Goal: Navigation & Orientation: Find specific page/section

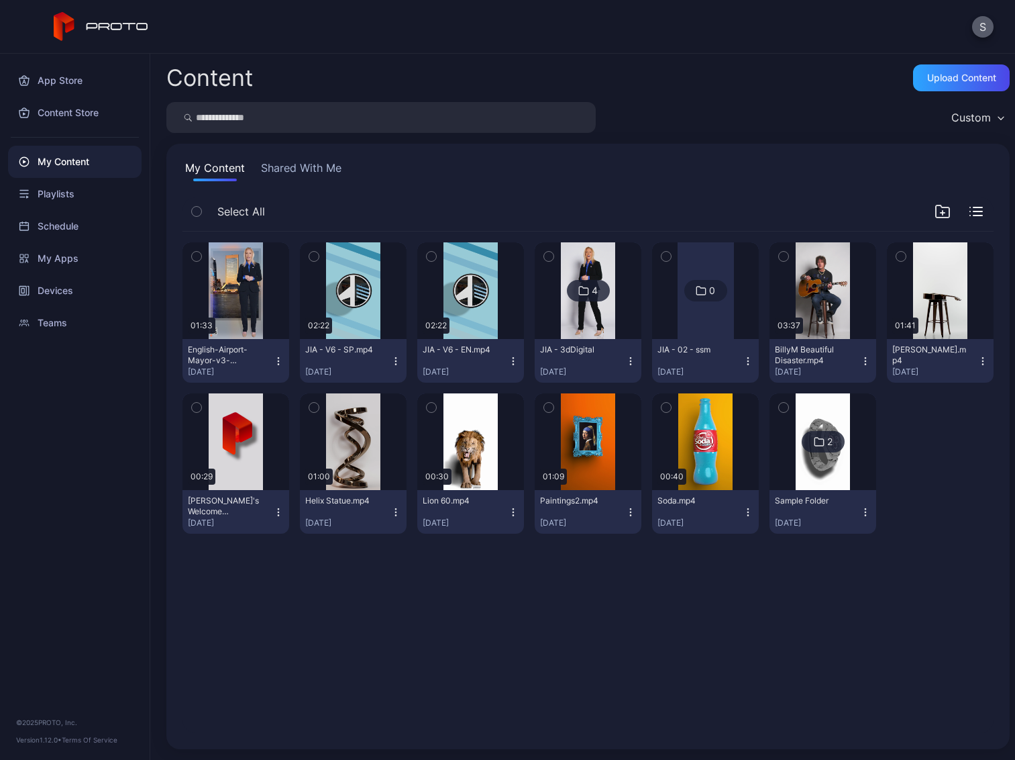
click at [980, 22] on button "S" at bounding box center [982, 26] width 21 height 21
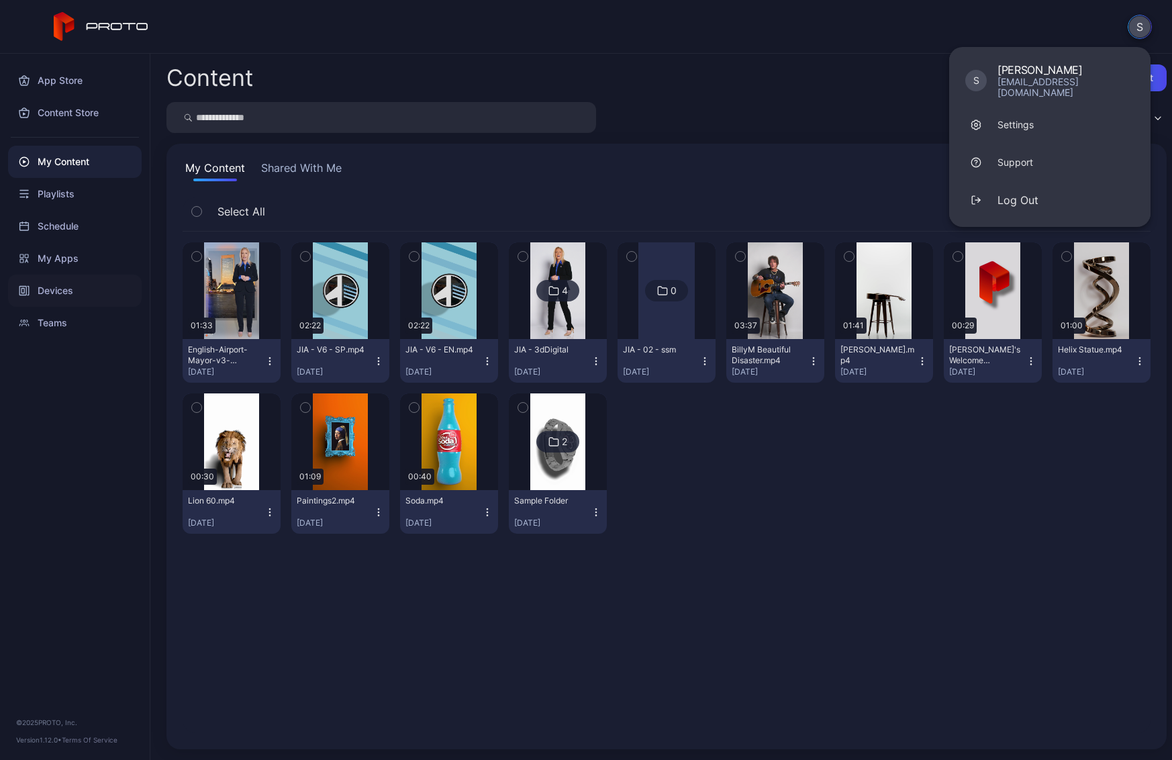
click at [57, 285] on div "Devices" at bounding box center [75, 290] width 134 height 32
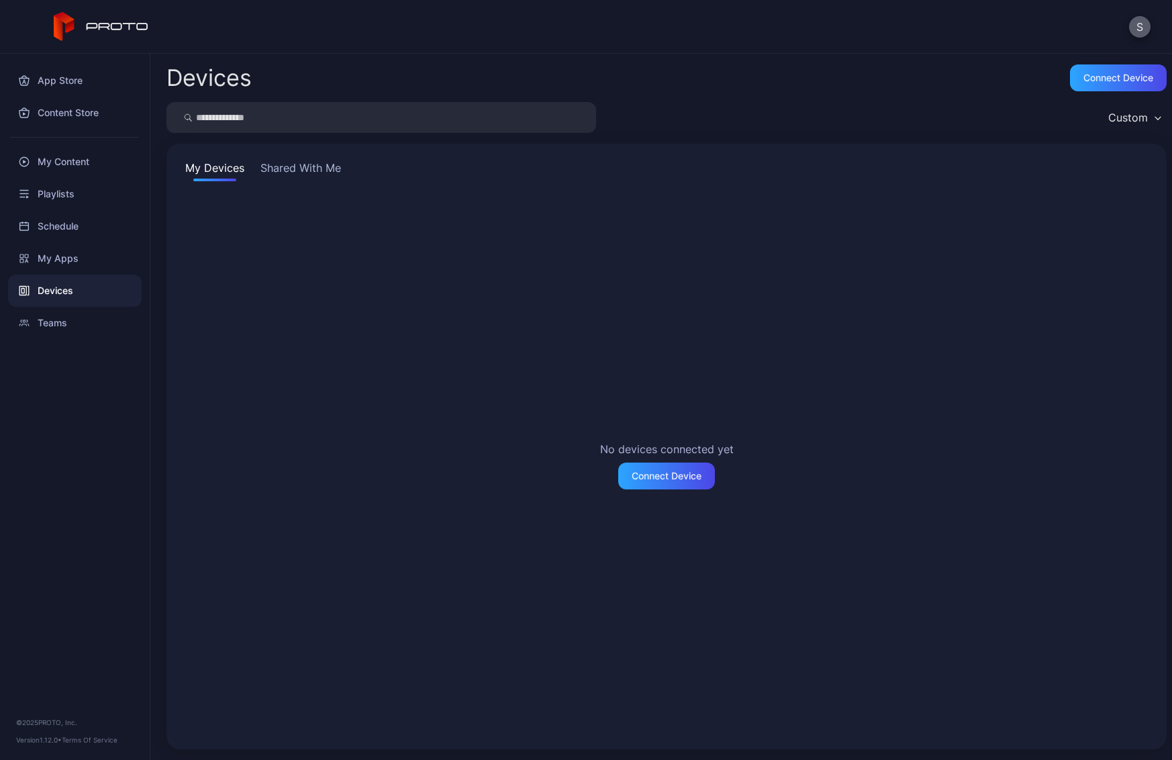
click at [1015, 27] on button "S" at bounding box center [1139, 26] width 21 height 21
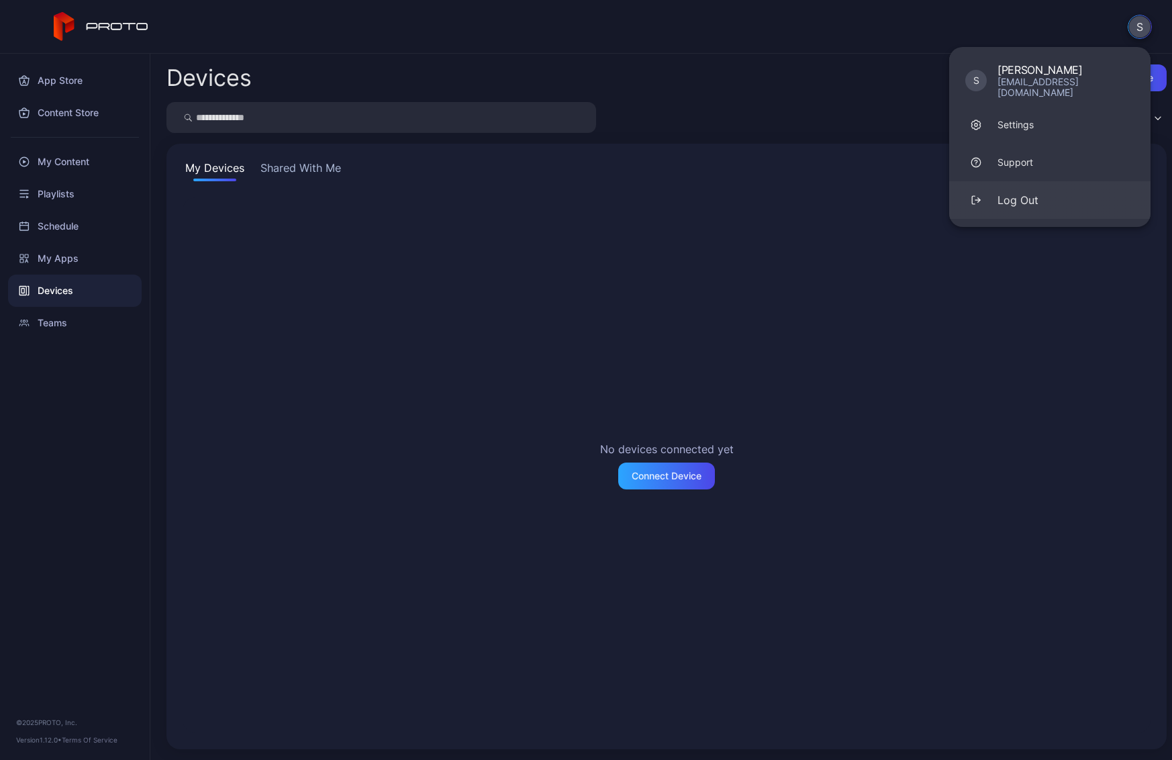
click at [1000, 192] on div "Log Out" at bounding box center [1017, 200] width 41 height 16
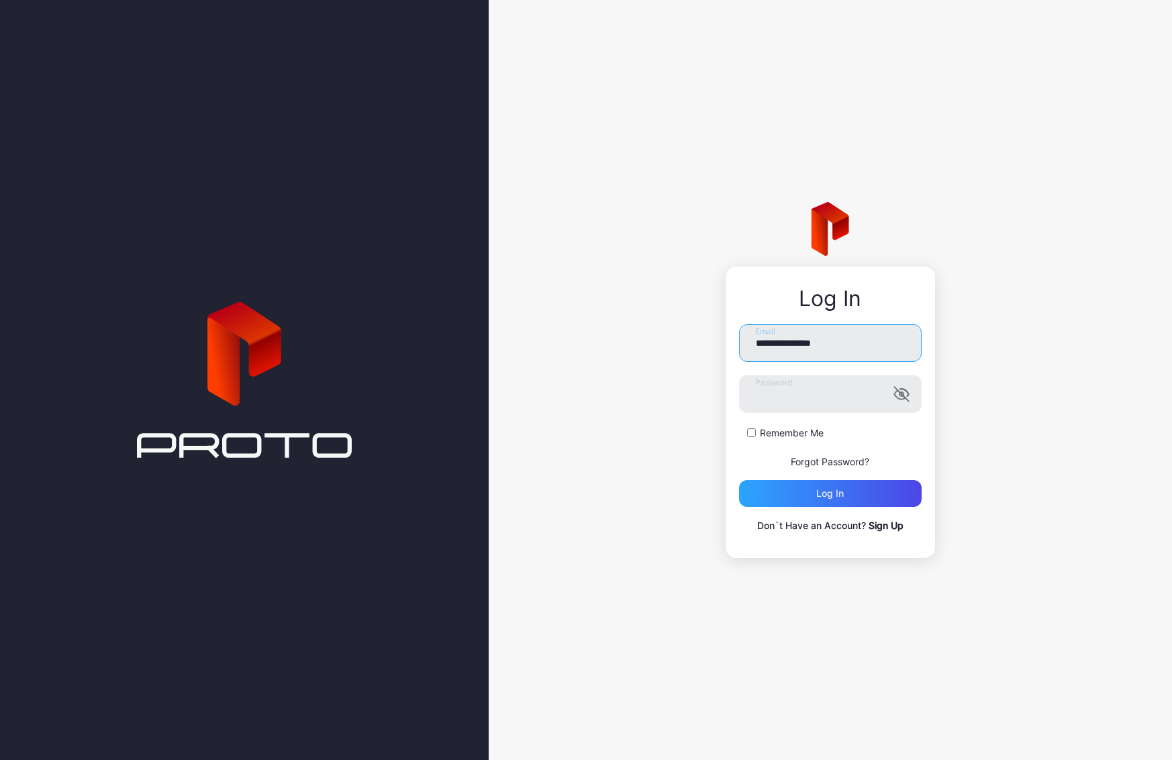
drag, startPoint x: 866, startPoint y: 343, endPoint x: 730, endPoint y: 345, distance: 135.6
click at [730, 345] on div "**********" at bounding box center [829, 411] width 209 height 291
type input "**********"
click at [899, 395] on icon "button" at bounding box center [899, 395] width 11 height 9
click at [714, 392] on div "**********" at bounding box center [831, 380] width 684 height 760
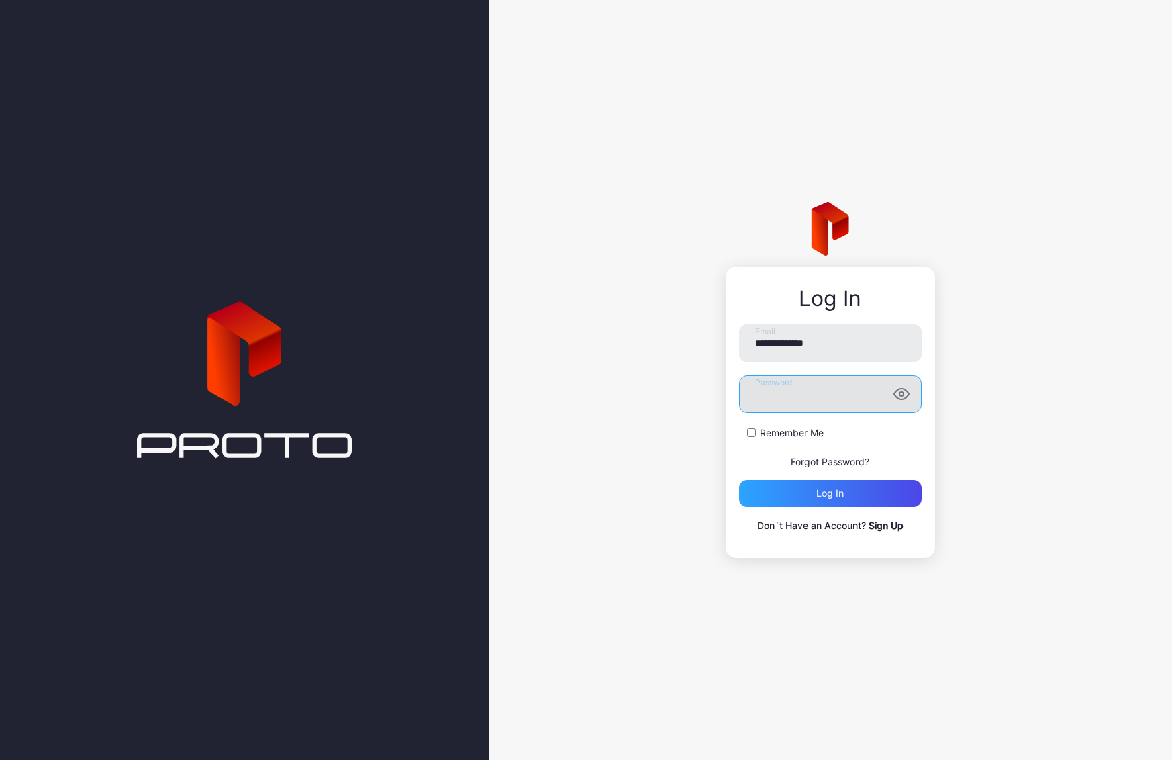
click at [672, 377] on div "**********" at bounding box center [831, 380] width 684 height 760
click at [850, 485] on div "Log in" at bounding box center [830, 493] width 183 height 27
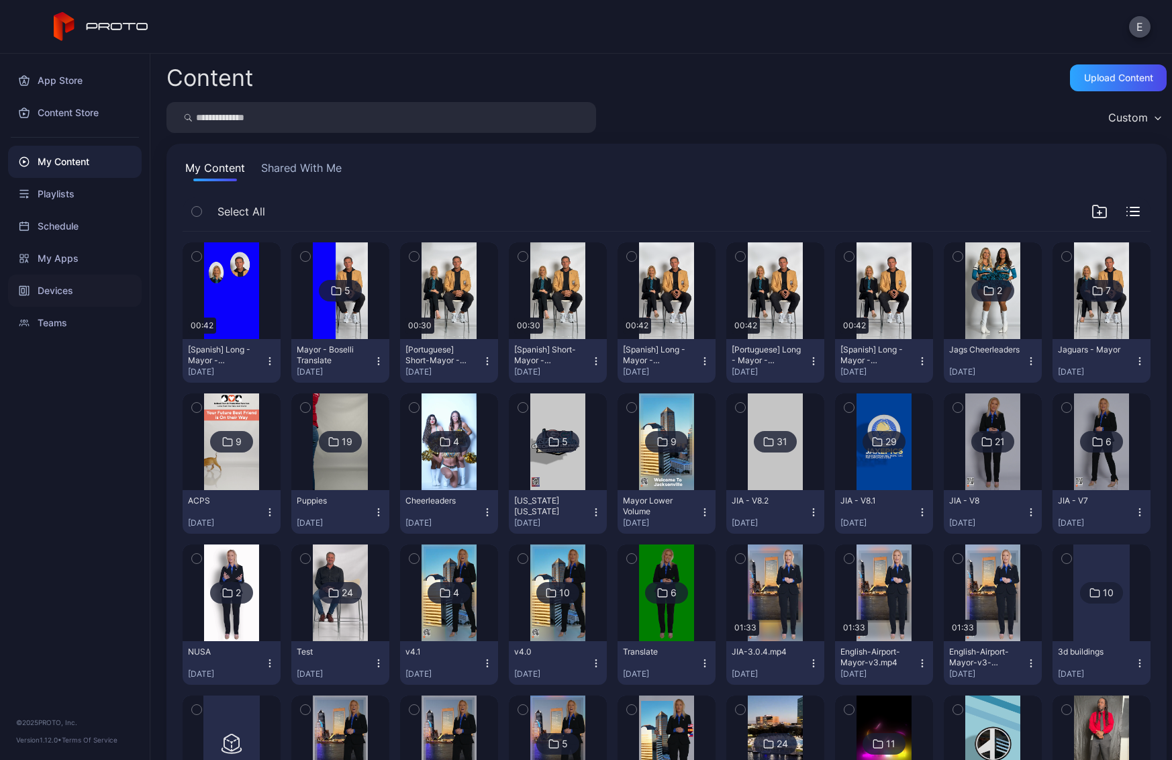
click at [57, 287] on div "Devices" at bounding box center [75, 290] width 134 height 32
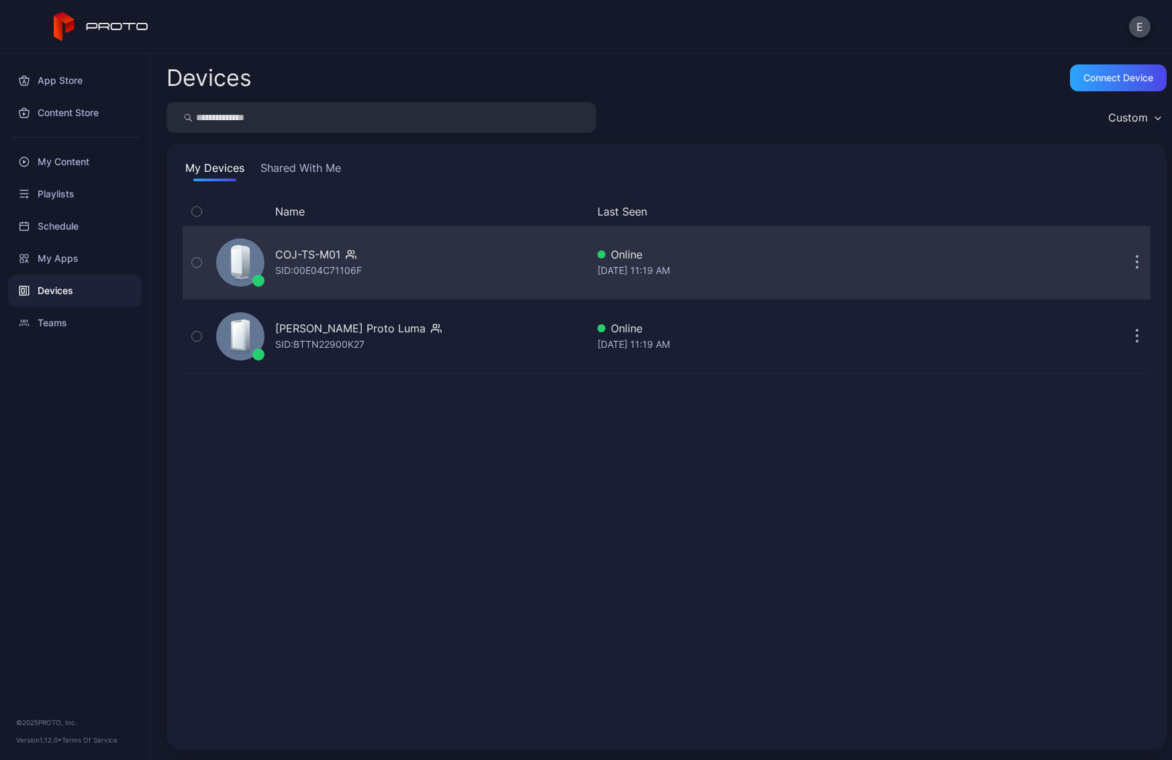
click at [240, 254] on icon at bounding box center [237, 260] width 10 height 25
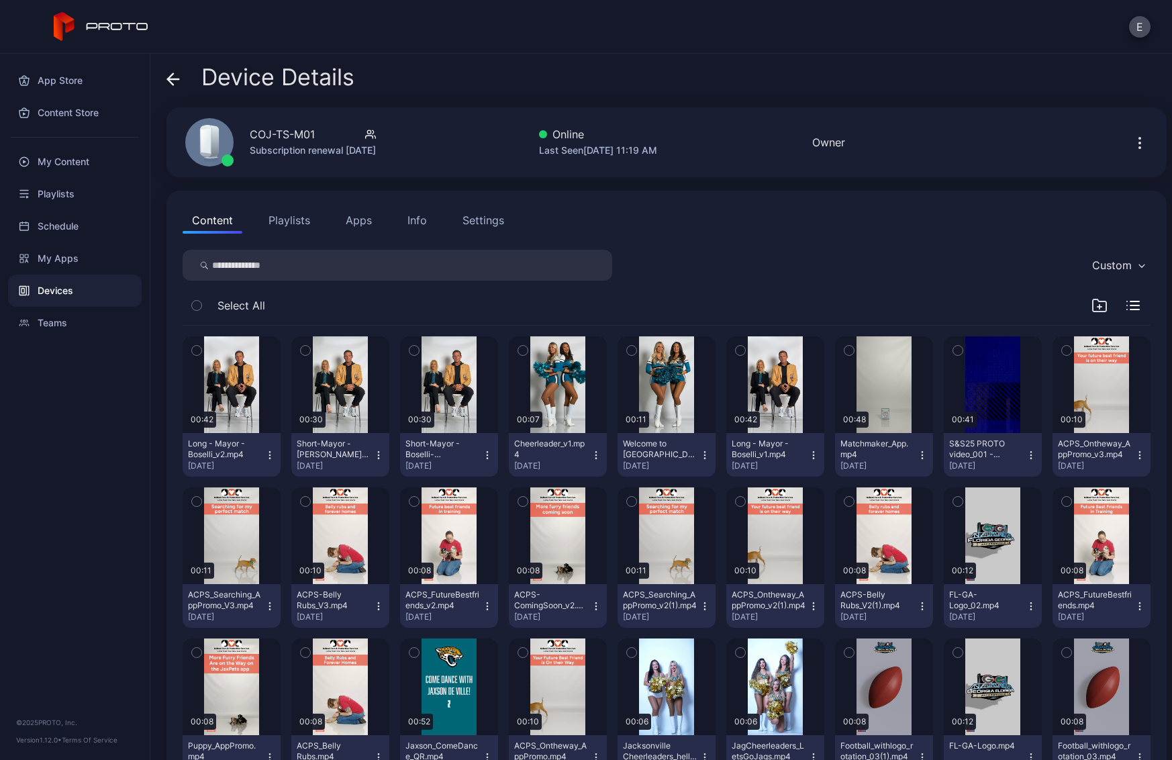
click at [298, 222] on button "Playlists" at bounding box center [289, 220] width 60 height 27
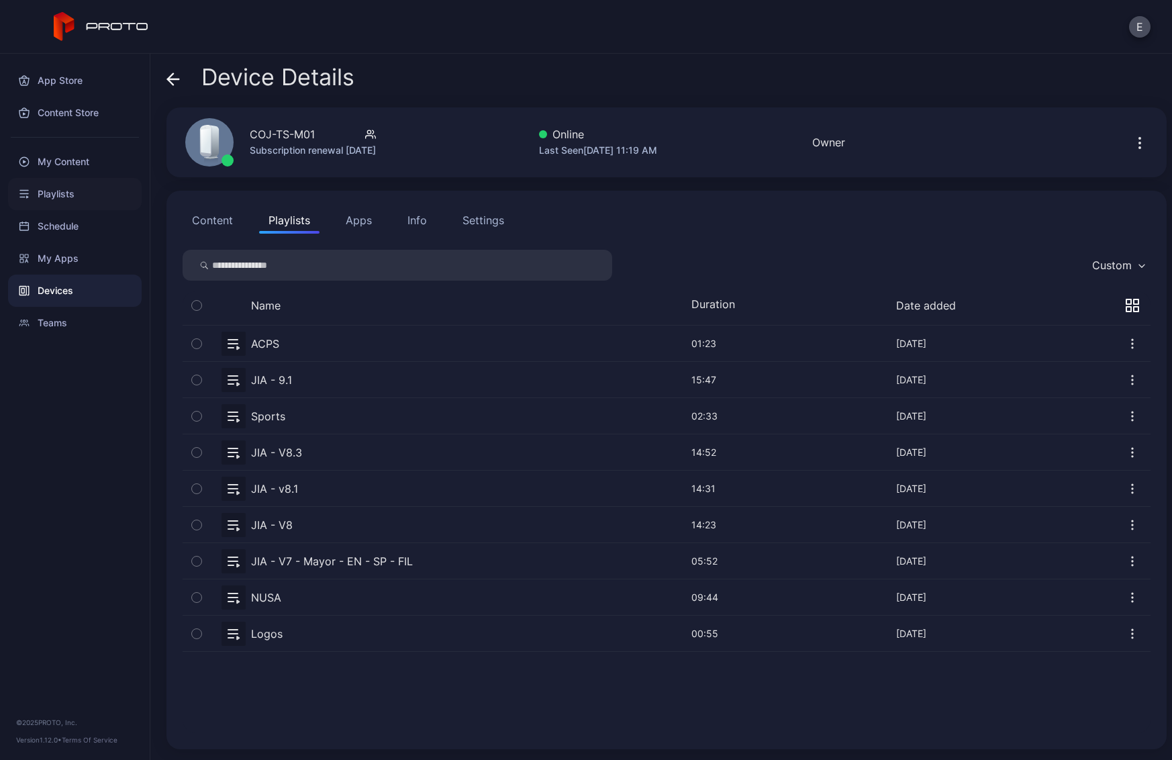
click at [59, 190] on div "Playlists" at bounding box center [75, 194] width 134 height 32
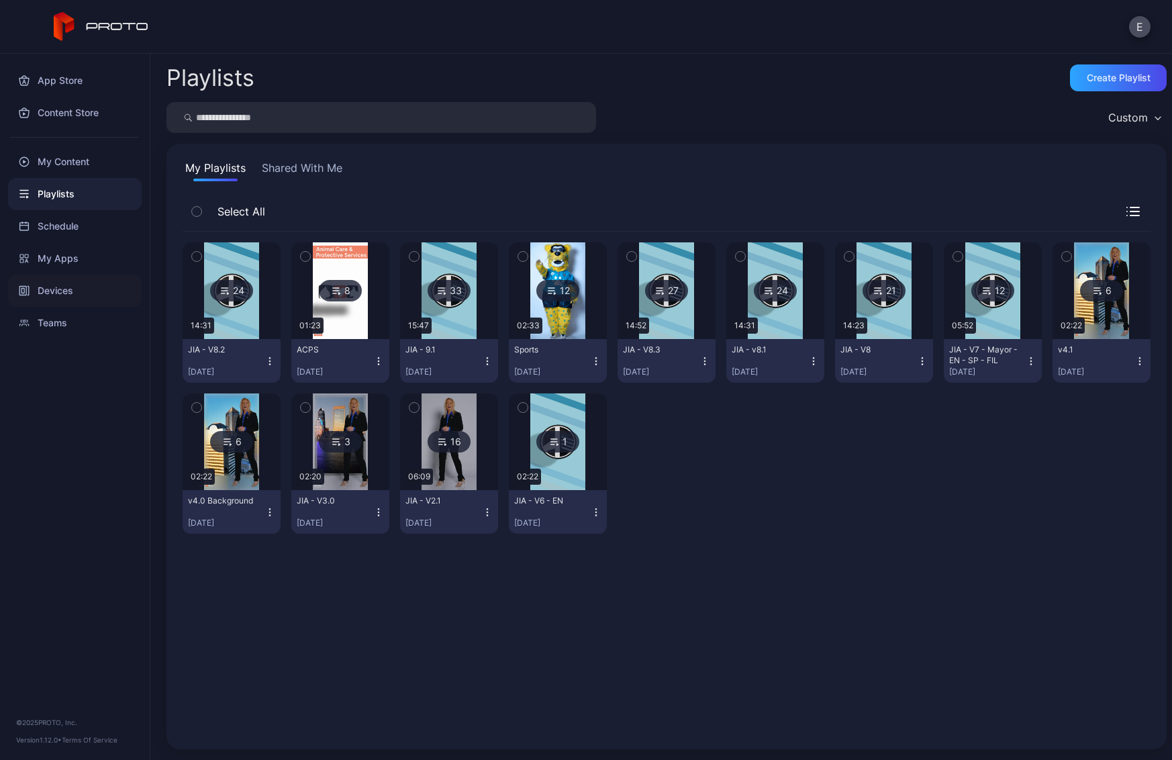
click at [43, 289] on div "Devices" at bounding box center [75, 290] width 134 height 32
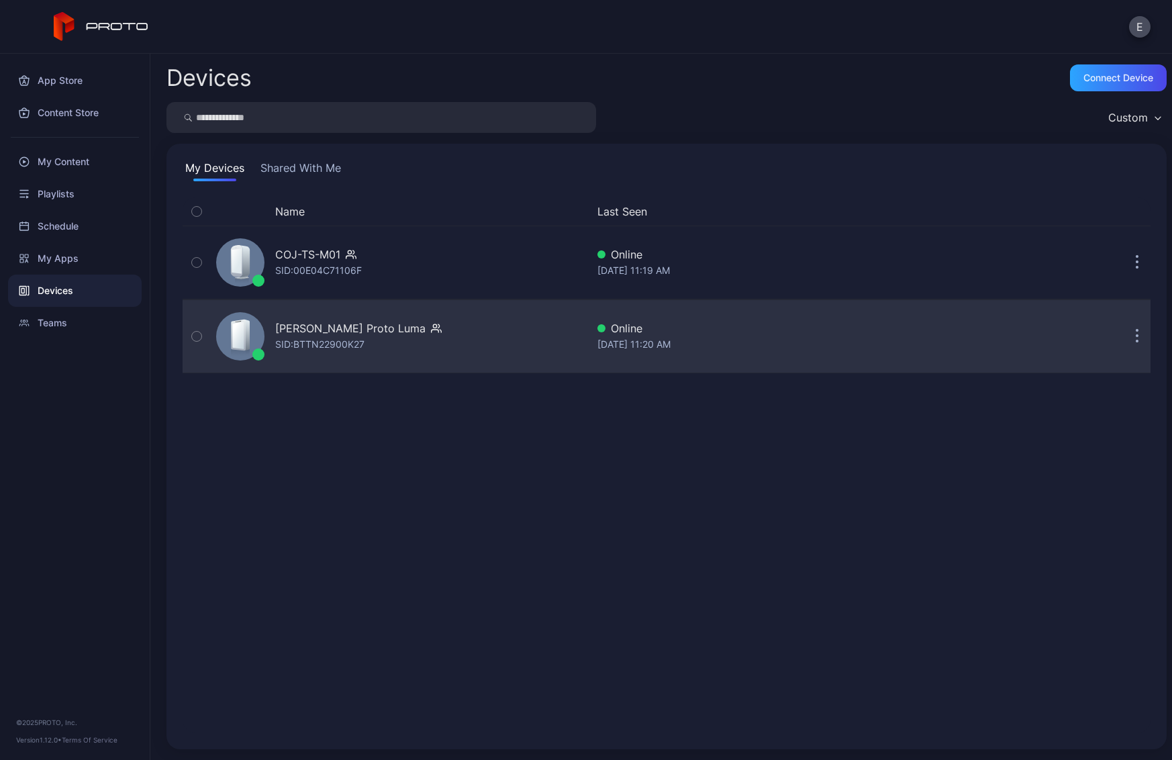
click at [431, 328] on icon "button" at bounding box center [436, 327] width 11 height 13
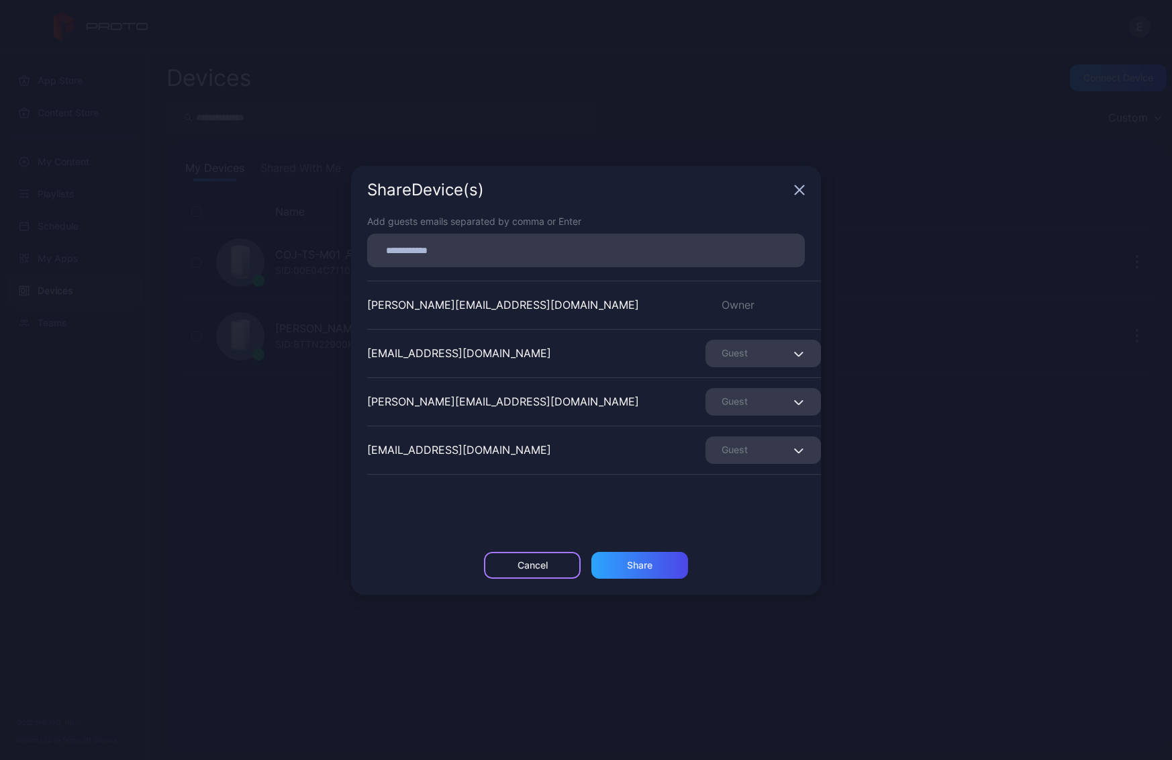
click at [521, 568] on div "Cancel" at bounding box center [532, 565] width 30 height 11
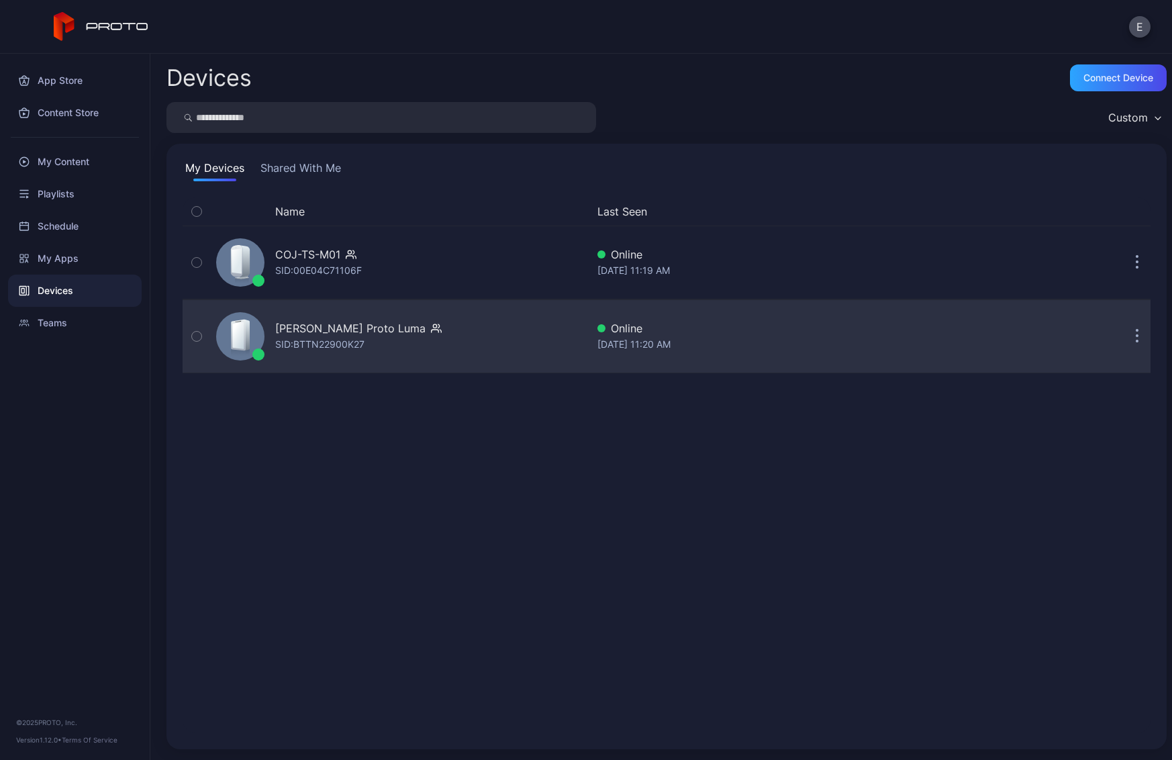
click at [355, 328] on div "[PERSON_NAME] Proto Luma" at bounding box center [350, 328] width 150 height 16
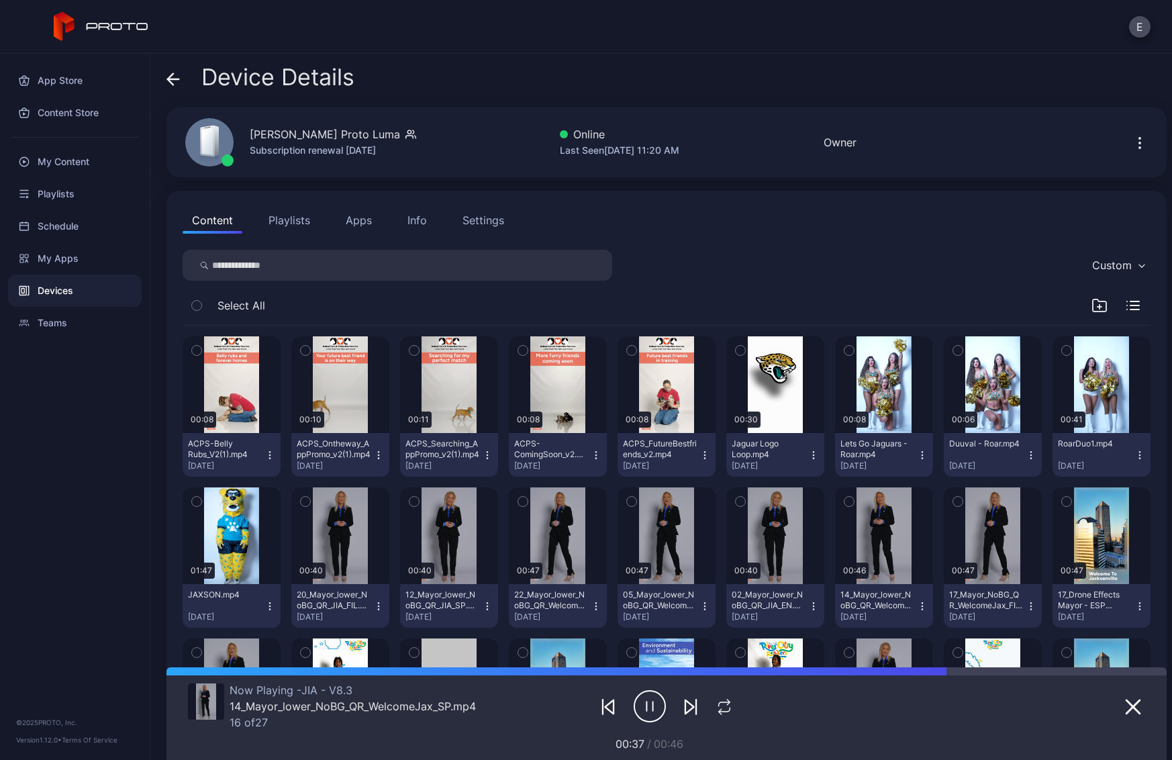
click at [172, 73] on icon at bounding box center [170, 78] width 5 height 11
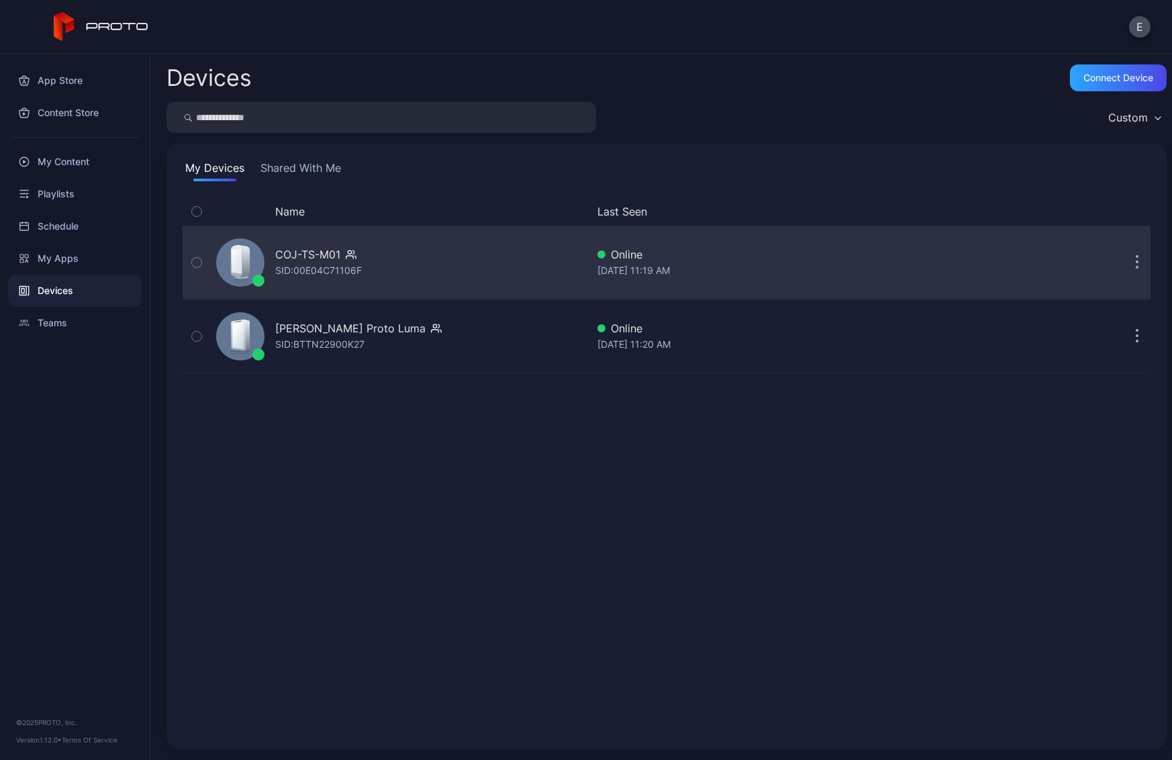
click at [303, 250] on div "COJ-TS-M01" at bounding box center [307, 254] width 65 height 16
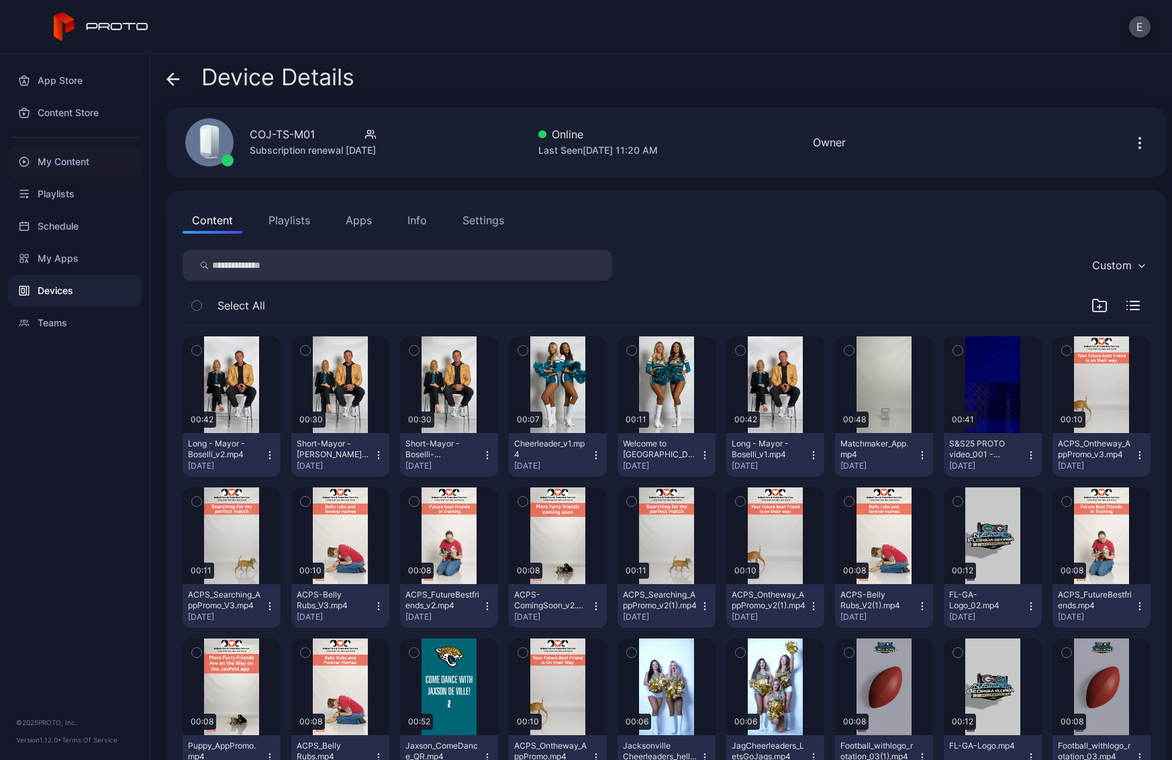
click at [70, 158] on div "My Content" at bounding box center [75, 162] width 134 height 32
